Goal: Information Seeking & Learning: Learn about a topic

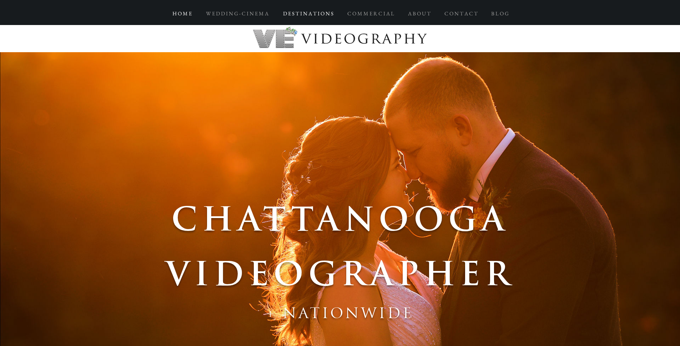
click at [306, 14] on p "D E S T I N A T I O N S" at bounding box center [309, 13] width 58 height 13
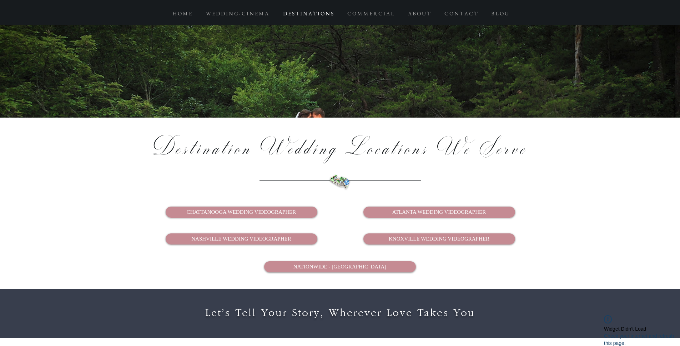
scroll to position [1425, 0]
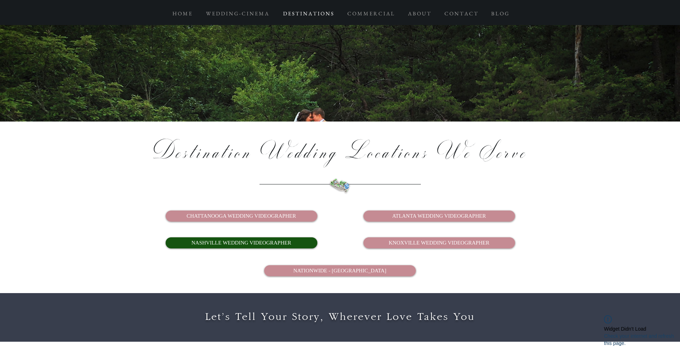
click at [298, 237] on link "NASHVILLE WEDDING VIDEOGRAPHER" at bounding box center [242, 242] width 152 height 11
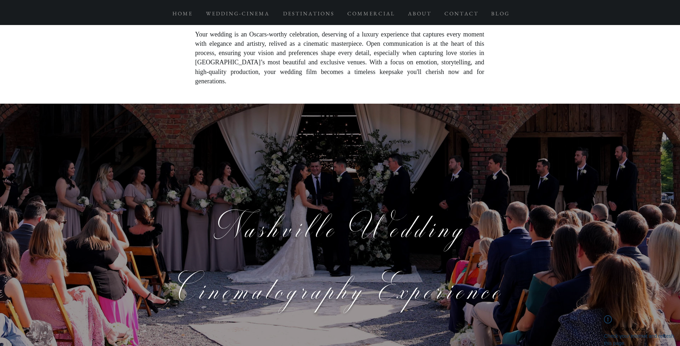
scroll to position [2268, 0]
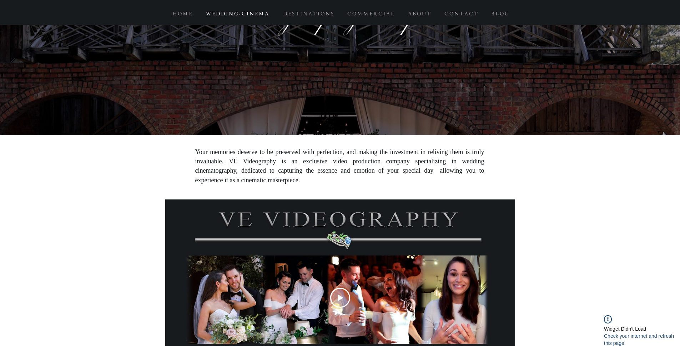
click at [260, 18] on p "W E D D I N G - C I N E M A" at bounding box center [238, 13] width 70 height 13
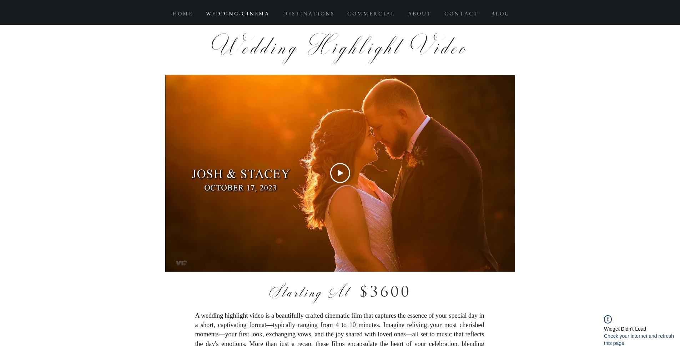
scroll to position [2992, 0]
